Goal: Task Accomplishment & Management: Use online tool/utility

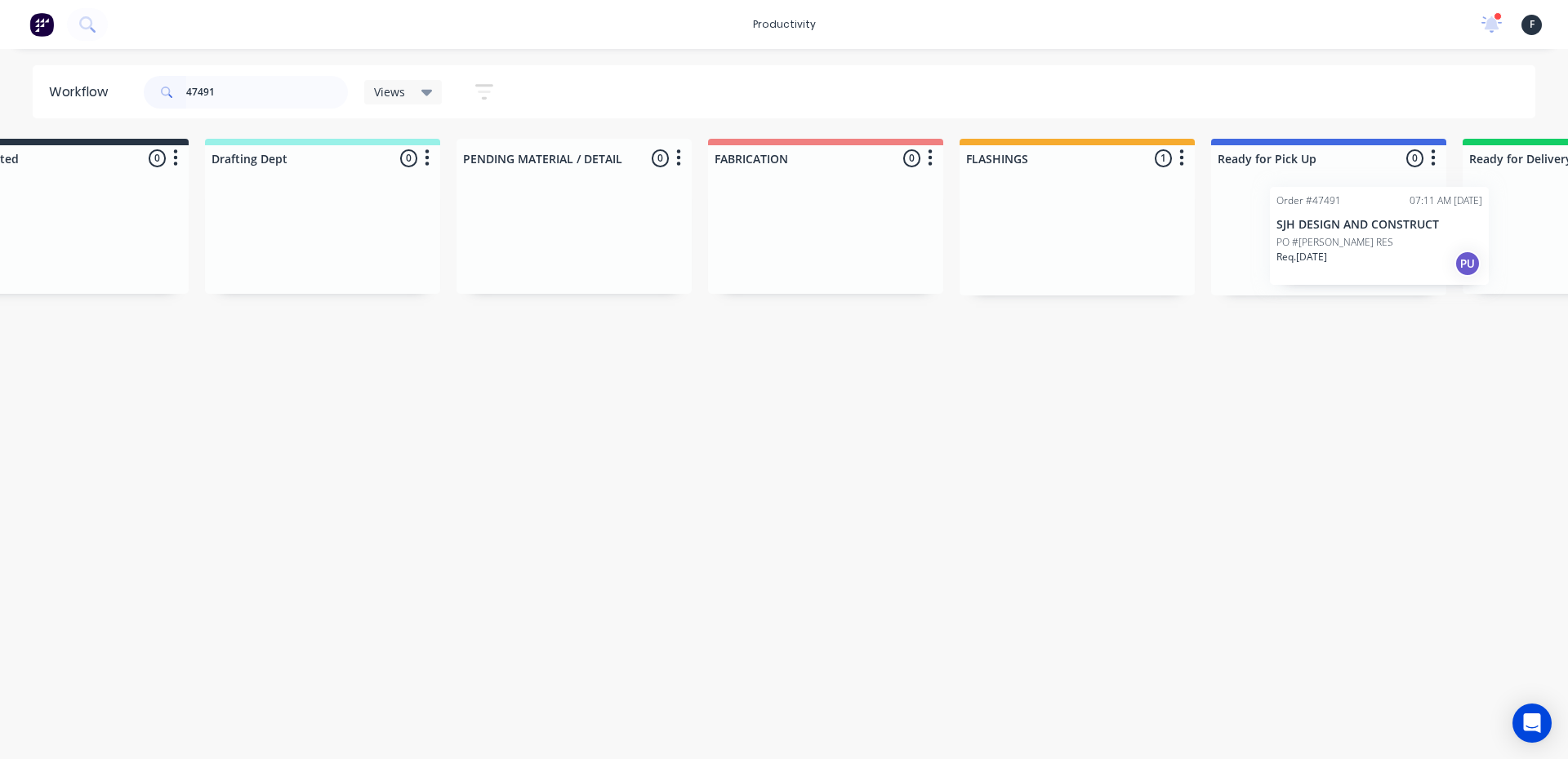
scroll to position [0, 151]
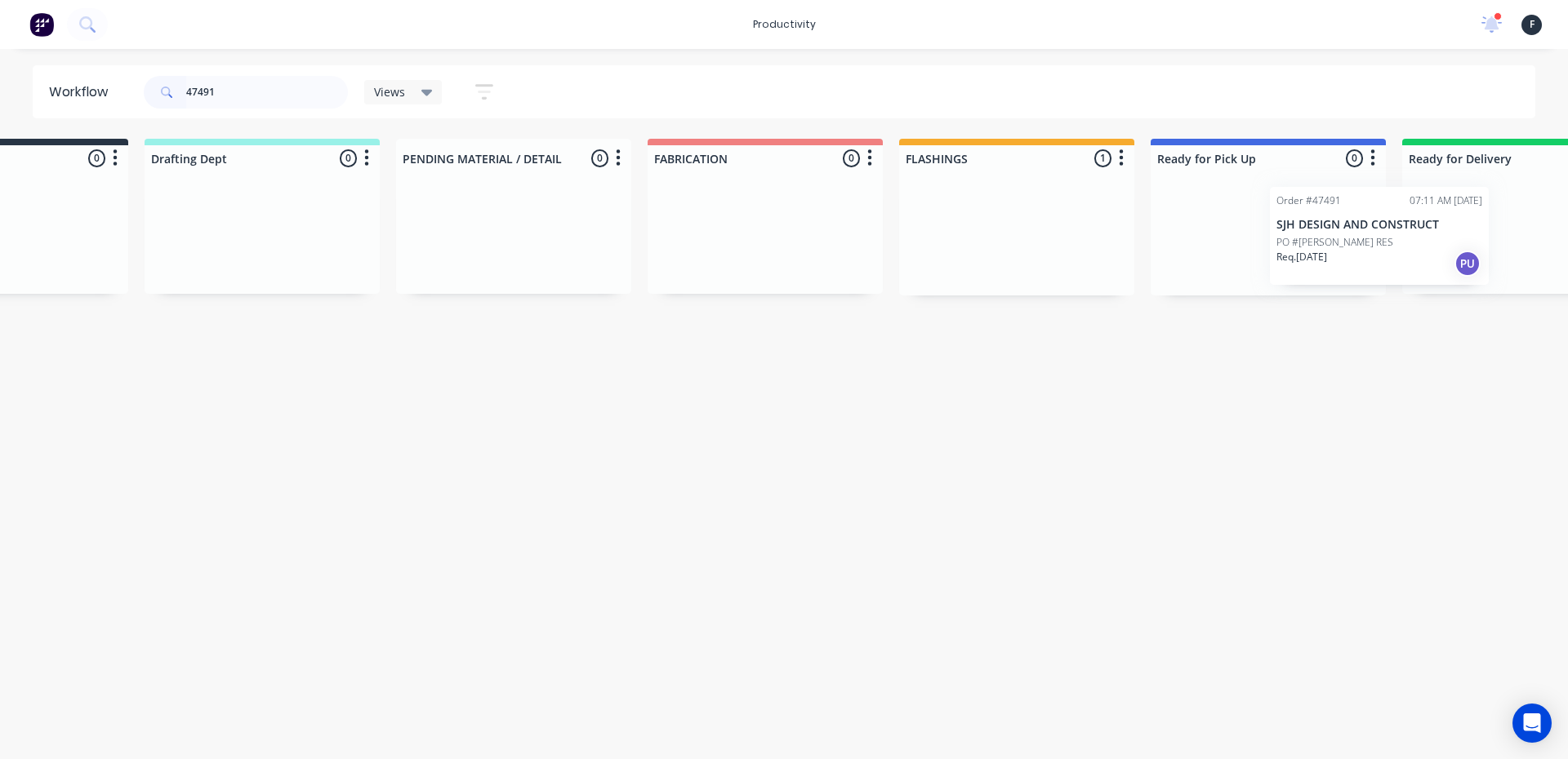
drag, startPoint x: 1100, startPoint y: 256, endPoint x: 1315, endPoint y: 259, distance: 215.0
click at [1315, 259] on div "Submitted 0 Sort By Created date Required date Order number Customer name Most …" at bounding box center [1205, 217] width 2723 height 156
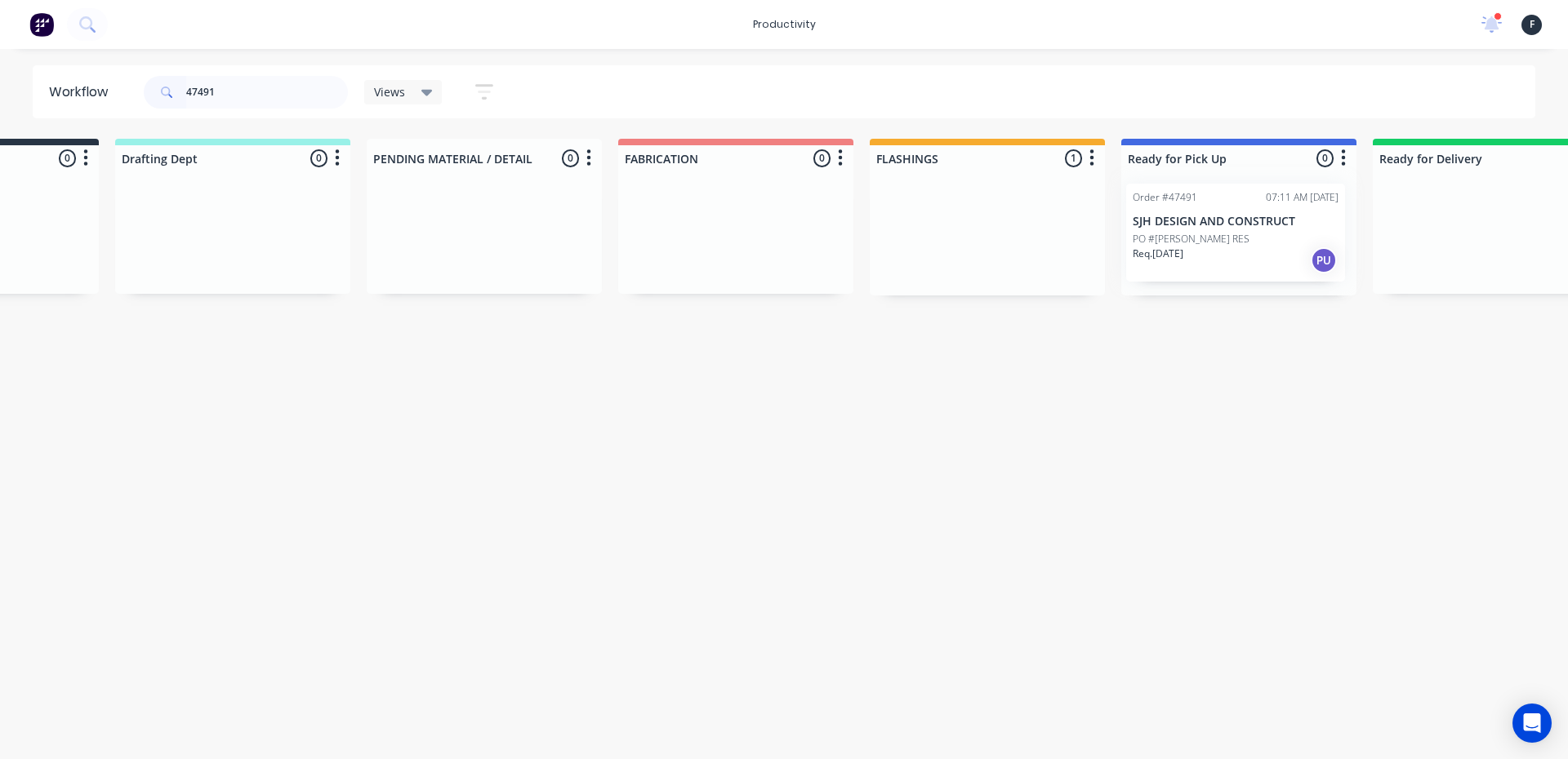
scroll to position [0, 179]
drag, startPoint x: 1033, startPoint y: 262, endPoint x: 1278, endPoint y: 261, distance: 245.0
click at [1278, 261] on div "Submitted 0 Sort By Created date Required date Order number Customer name Most …" at bounding box center [1170, 217] width 2723 height 156
type input "47491"
click at [1278, 261] on div at bounding box center [1230, 233] width 235 height 124
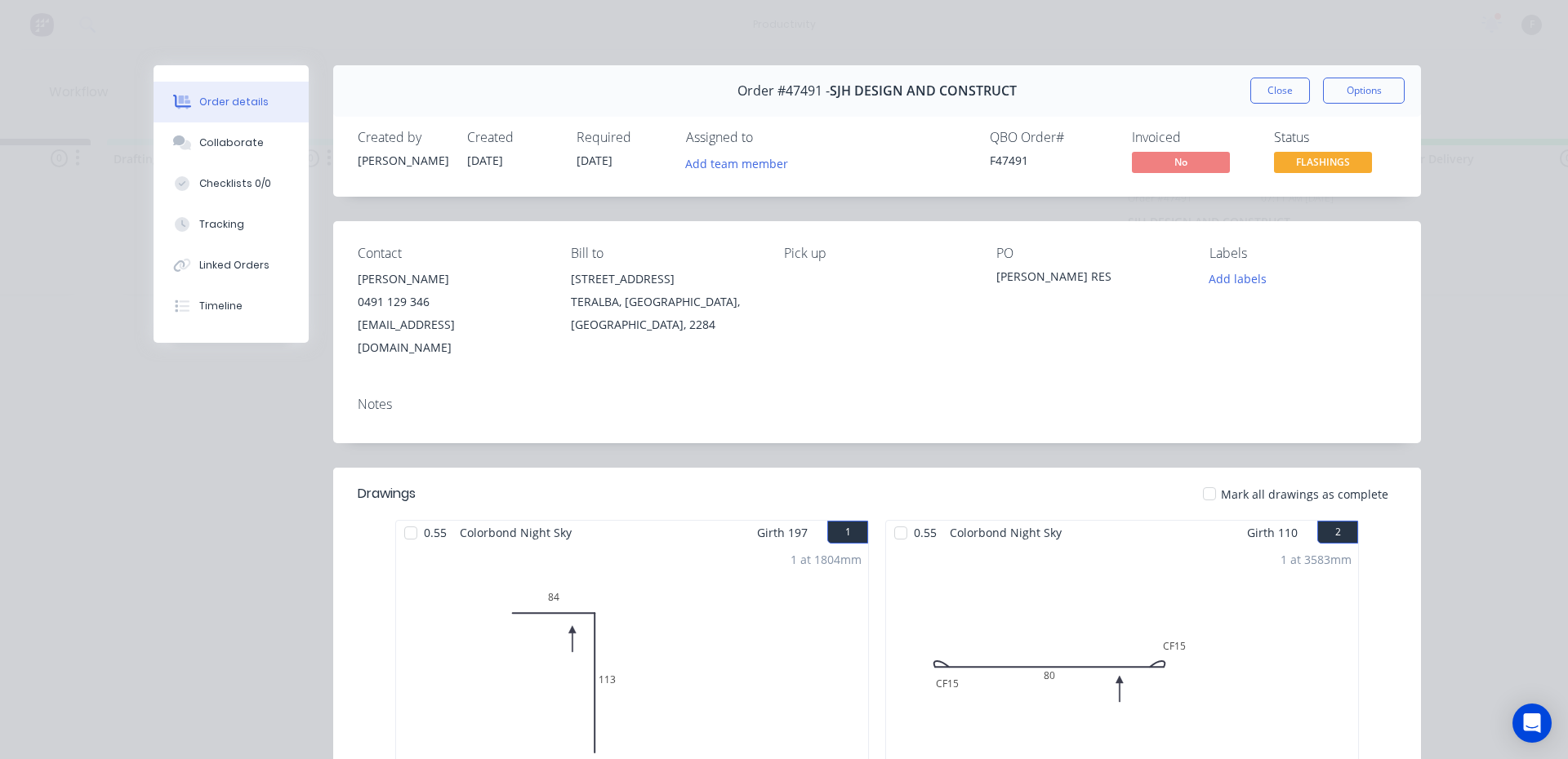
click at [218, 162] on button "Collaborate" at bounding box center [231, 143] width 155 height 41
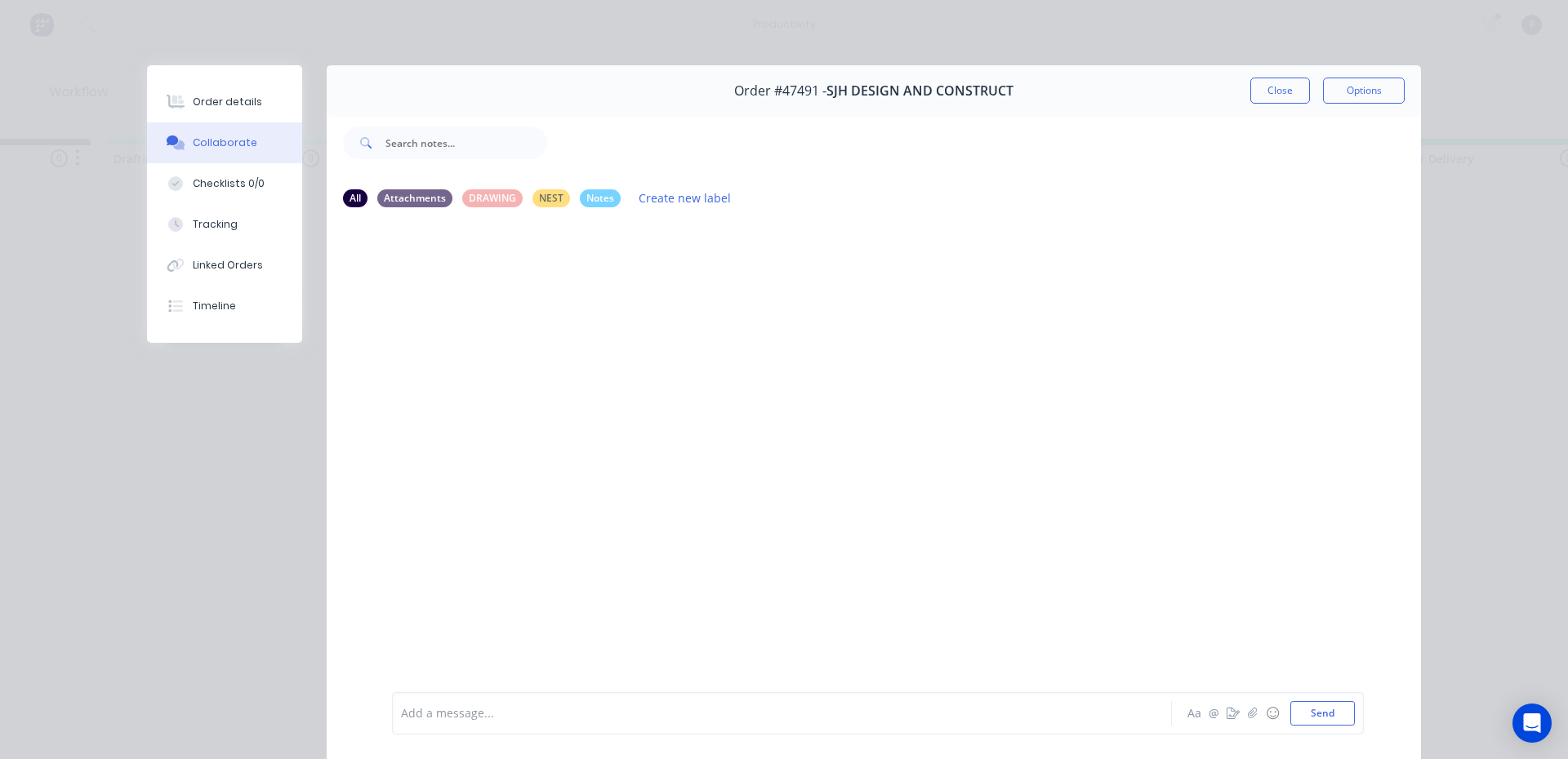
click at [506, 714] on div at bounding box center [759, 714] width 715 height 17
